Goal: Task Accomplishment & Management: Complete application form

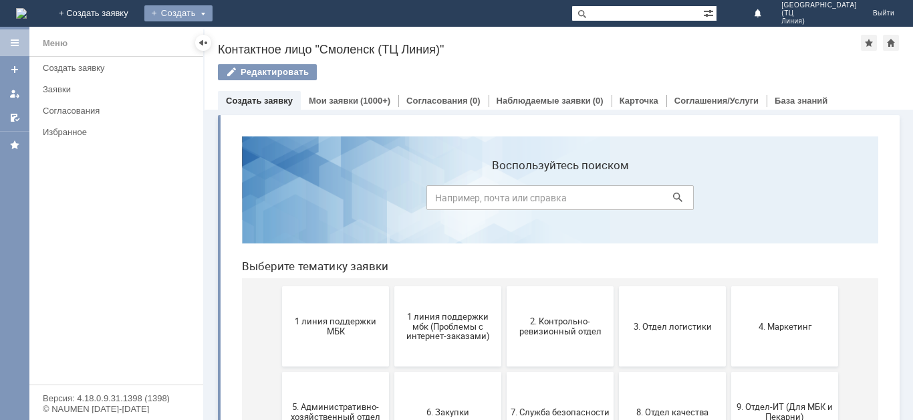
click at [213, 17] on div "Создать" at bounding box center [178, 13] width 68 height 16
click at [249, 37] on link "Заявка" at bounding box center [198, 40] width 102 height 16
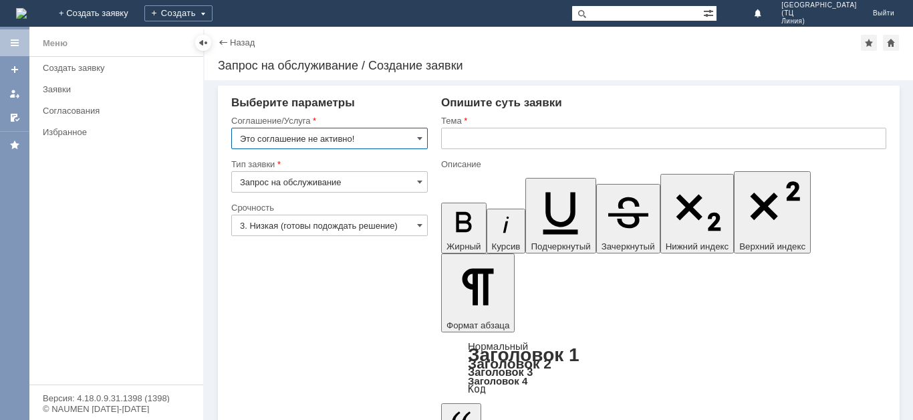
click at [416, 137] on input "Это соглашение не активно!" at bounding box center [329, 138] width 196 height 21
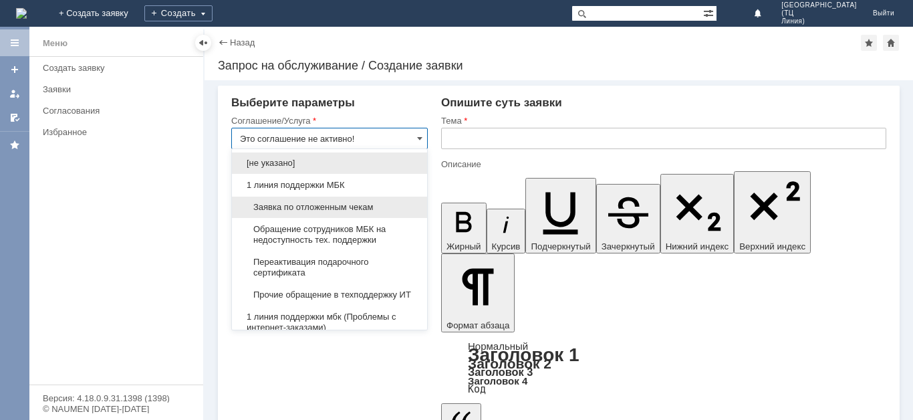
click at [325, 210] on span "Заявка по отложенным чекам" at bounding box center [329, 207] width 179 height 11
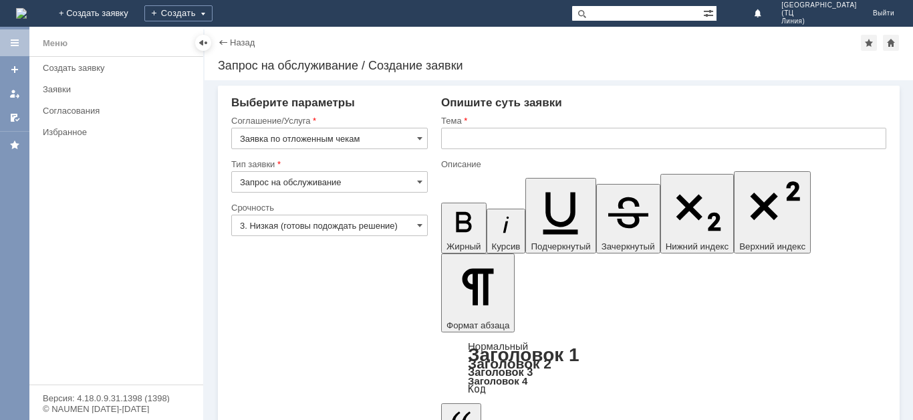
type input "Заявка по отложенным чекам"
click at [416, 226] on input "3. Низкая (готовы подождать решение)" at bounding box center [329, 225] width 196 height 21
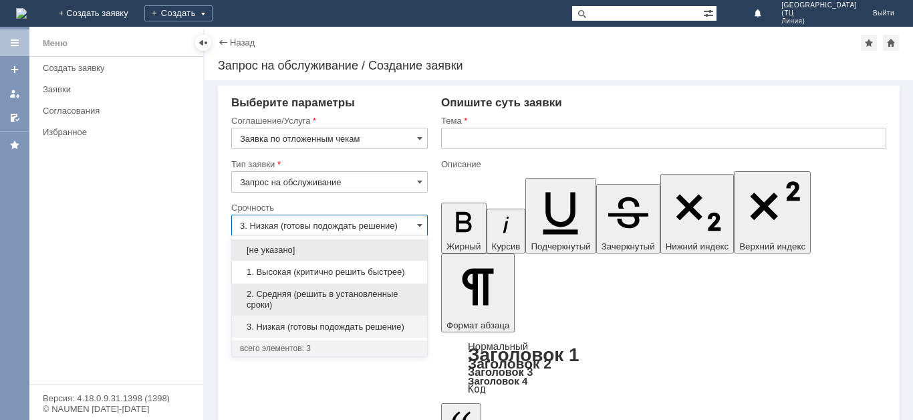
click at [312, 288] on div "2. Средняя (решить в установленные сроки)" at bounding box center [329, 299] width 195 height 32
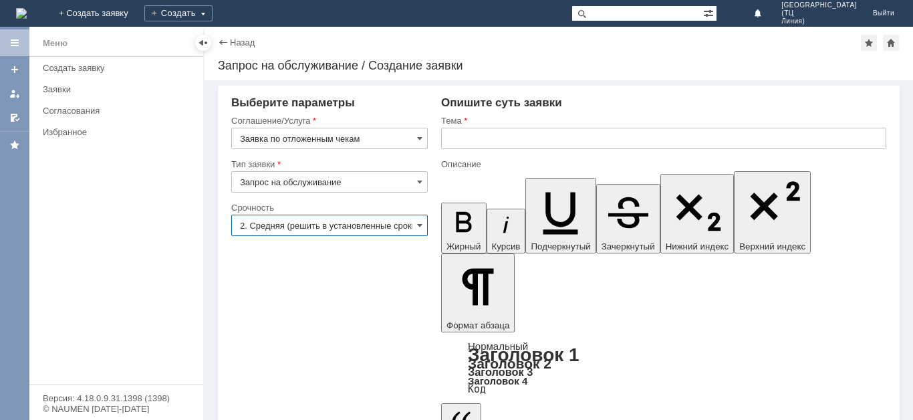
type input "2. Средняя (решить в установленные сроки)"
click at [460, 140] on input "text" at bounding box center [663, 138] width 445 height 21
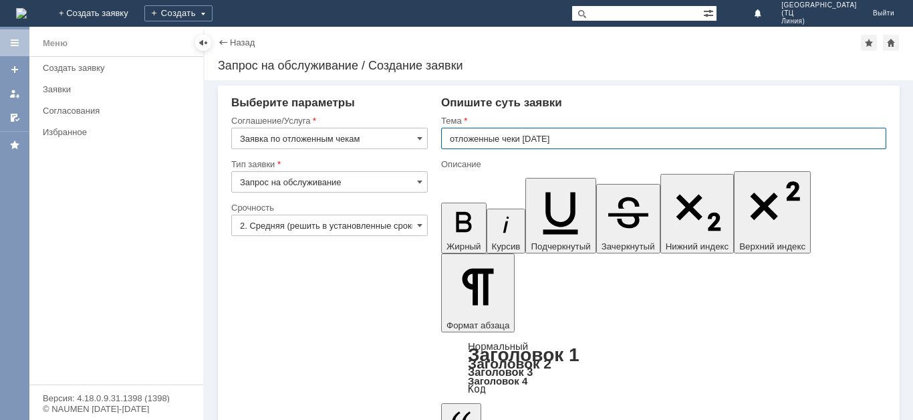
type input "отложенные чеки [DATE]"
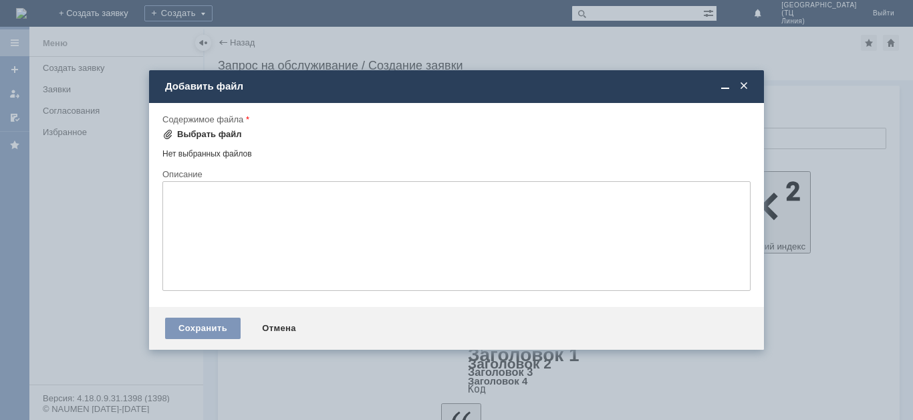
click at [220, 132] on div "Выбрать файл" at bounding box center [209, 134] width 65 height 11
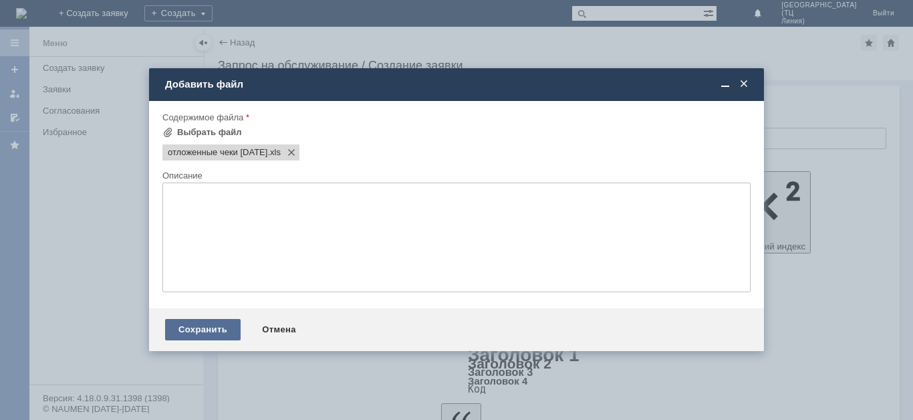
click at [221, 333] on div "Сохранить" at bounding box center [203, 329] width 76 height 21
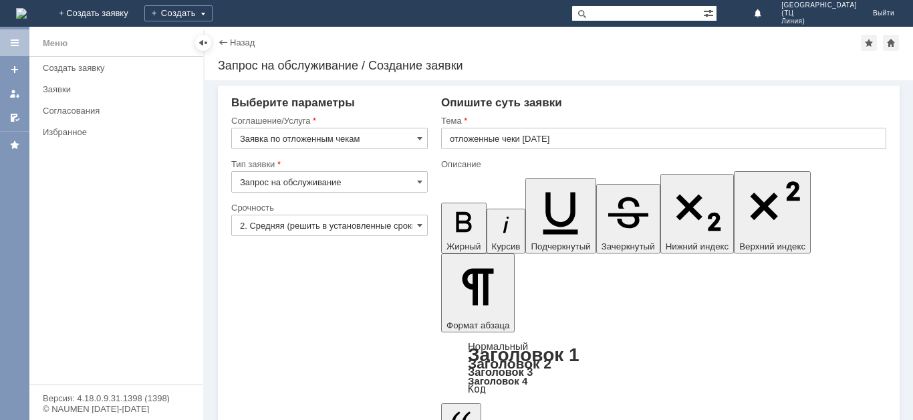
scroll to position [21, 0]
